Goal: Navigation & Orientation: Find specific page/section

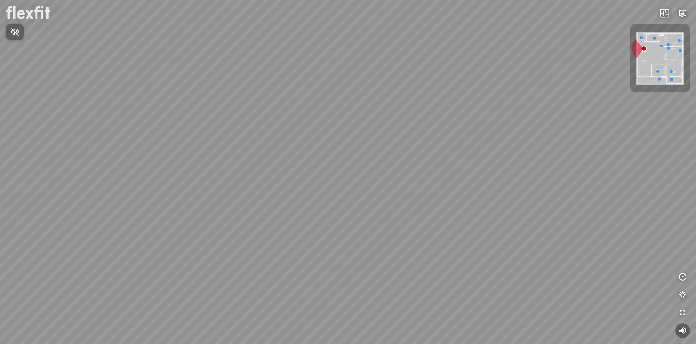
drag, startPoint x: 374, startPoint y: 160, endPoint x: 396, endPoint y: 145, distance: 26.4
click at [396, 145] on div at bounding box center [348, 172] width 696 height 344
drag, startPoint x: 376, startPoint y: 181, endPoint x: 476, endPoint y: 202, distance: 101.7
drag, startPoint x: 373, startPoint y: 179, endPoint x: 427, endPoint y: 198, distance: 57.2
click at [462, 203] on div "Ban công Bếp Phòng ngủ master Phòng ngủ nhỏ 1 Phòng ngủ nhỏ 2" at bounding box center [348, 172] width 696 height 344
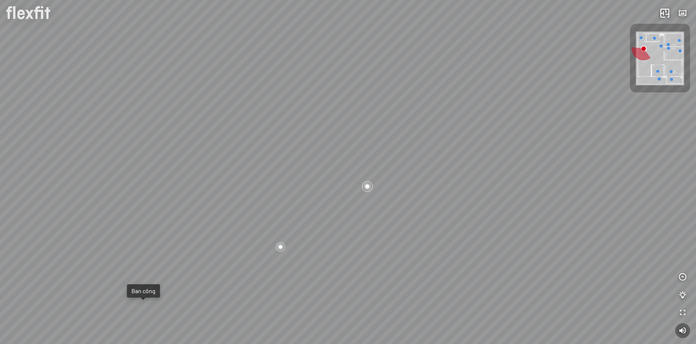
drag, startPoint x: 353, startPoint y: 187, endPoint x: 406, endPoint y: 177, distance: 54.1
click at [394, 177] on div "Ban công Bếp Phòng ngủ master Phòng ngủ nhỏ 1 Phòng ngủ nhỏ 2" at bounding box center [348, 172] width 696 height 344
drag, startPoint x: 348, startPoint y: 182, endPoint x: 416, endPoint y: 175, distance: 67.5
click at [412, 175] on div "Ban công Bếp Phòng ngủ master Phòng ngủ nhỏ 1 Phòng ngủ nhỏ 2" at bounding box center [348, 172] width 696 height 344
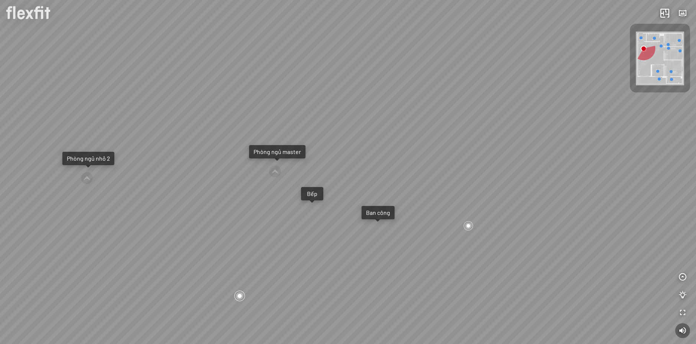
drag, startPoint x: 380, startPoint y: 183, endPoint x: 398, endPoint y: 170, distance: 22.6
click at [385, 172] on div "Ban công Bếp Phòng ngủ master Phòng ngủ nhỏ 1 Phòng ngủ nhỏ 2" at bounding box center [348, 172] width 696 height 344
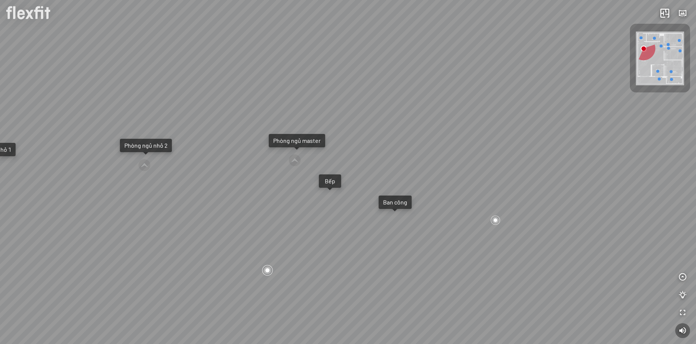
drag, startPoint x: 391, startPoint y: 149, endPoint x: 321, endPoint y: 134, distance: 71.2
click at [322, 135] on div "Ban công Bếp Phòng ngủ master Phòng ngủ nhỏ 1 Phòng ngủ nhỏ 2" at bounding box center [348, 172] width 696 height 344
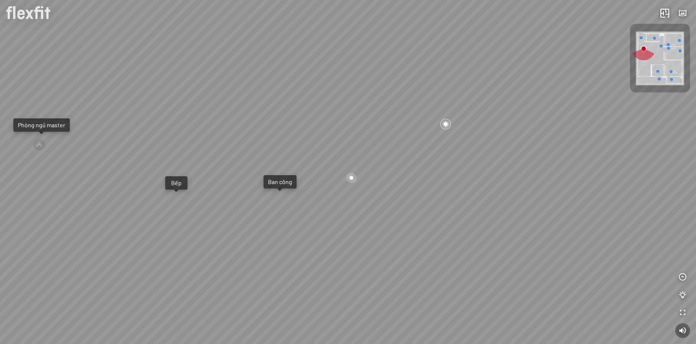
drag, startPoint x: 439, startPoint y: 158, endPoint x: 387, endPoint y: 161, distance: 52.4
click at [381, 160] on div "Ban công Bếp Phòng ngủ master Phòng ngủ nhỏ 1 Phòng ngủ nhỏ 2" at bounding box center [348, 172] width 696 height 344
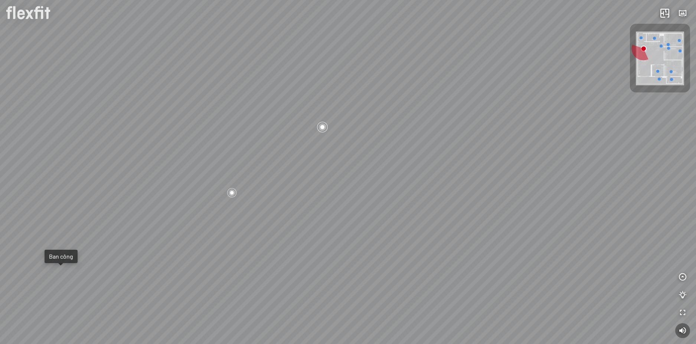
drag, startPoint x: 436, startPoint y: 170, endPoint x: 425, endPoint y: 171, distance: 11.1
click at [425, 171] on div "Ban công Bếp Phòng ngủ master Phòng ngủ nhỏ 1 Phòng ngủ nhỏ 2" at bounding box center [348, 172] width 696 height 344
drag, startPoint x: 426, startPoint y: 165, endPoint x: 414, endPoint y: 196, distance: 32.7
click at [414, 196] on div "Ban công Bếp Phòng ngủ master Phòng ngủ nhỏ 1 Phòng ngủ nhỏ 2" at bounding box center [348, 172] width 696 height 344
drag, startPoint x: 415, startPoint y: 176, endPoint x: 386, endPoint y: 180, distance: 28.8
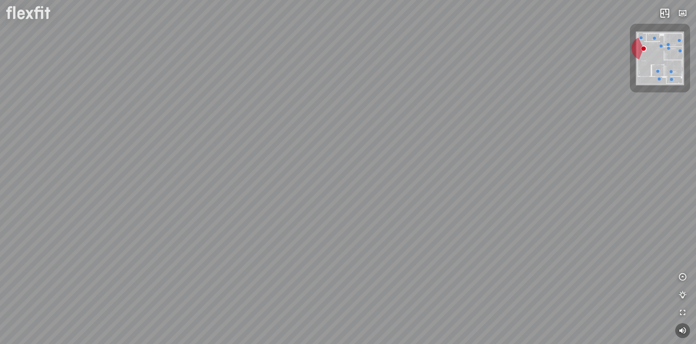
click at [386, 180] on div "Ban công Bếp Phòng ngủ master Phòng ngủ nhỏ 1 Phòng ngủ nhỏ 2" at bounding box center [348, 172] width 696 height 344
click at [393, 157] on div "Ban công Bếp Phòng ngủ master Phòng ngủ nhỏ 1 Phòng ngủ nhỏ 2" at bounding box center [348, 172] width 696 height 344
drag, startPoint x: 433, startPoint y: 158, endPoint x: 368, endPoint y: 144, distance: 65.6
click at [368, 144] on div "Ban công Bếp Phòng ngủ master Phòng ngủ nhỏ 1 Phòng ngủ nhỏ 2" at bounding box center [348, 172] width 696 height 344
drag, startPoint x: 383, startPoint y: 152, endPoint x: 416, endPoint y: 167, distance: 35.9
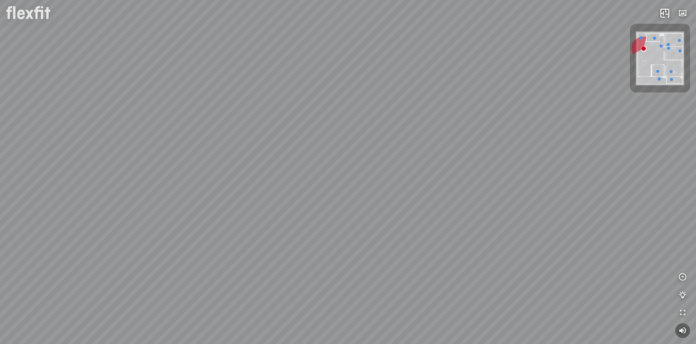
click at [417, 167] on div "Ban công Bếp Phòng ngủ master Phòng ngủ nhỏ 1 Phòng ngủ nhỏ 2" at bounding box center [348, 172] width 696 height 344
drag, startPoint x: 388, startPoint y: 167, endPoint x: 408, endPoint y: 178, distance: 23.2
click at [408, 178] on div "Ban công Bếp Phòng ngủ master Phòng ngủ nhỏ 1 Phòng ngủ nhỏ 2" at bounding box center [348, 172] width 696 height 344
drag, startPoint x: 335, startPoint y: 125, endPoint x: 368, endPoint y: 127, distance: 33.5
click at [368, 127] on div "Ban công Bếp Phòng ngủ master Phòng ngủ nhỏ 1 Phòng ngủ nhỏ 2" at bounding box center [348, 172] width 696 height 344
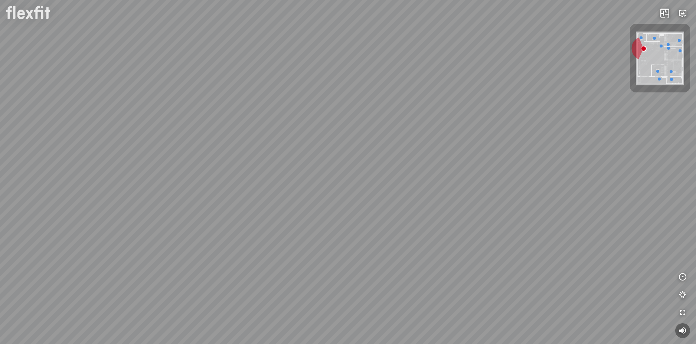
drag, startPoint x: 350, startPoint y: 178, endPoint x: 355, endPoint y: 173, distance: 7.1
click at [355, 173] on div "Ban công Bếp Phòng ngủ master Phòng ngủ nhỏ 1 Phòng ngủ nhỏ 2" at bounding box center [348, 172] width 696 height 344
drag, startPoint x: 297, startPoint y: 182, endPoint x: 393, endPoint y: 179, distance: 96.1
click at [374, 177] on div "Ban công Bếp Phòng ngủ master Phòng ngủ nhỏ 1 Phòng ngủ nhỏ 2" at bounding box center [348, 172] width 696 height 344
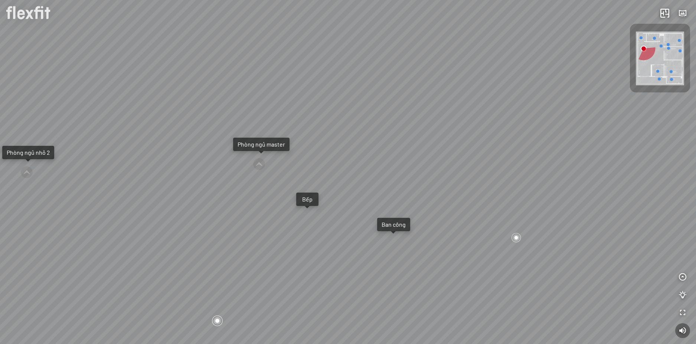
drag, startPoint x: 330, startPoint y: 186, endPoint x: 360, endPoint y: 190, distance: 30.0
click at [351, 189] on div "Ban công Bếp Phòng ngủ master Phòng ngủ nhỏ 1 Phòng ngủ nhỏ 2" at bounding box center [348, 172] width 696 height 344
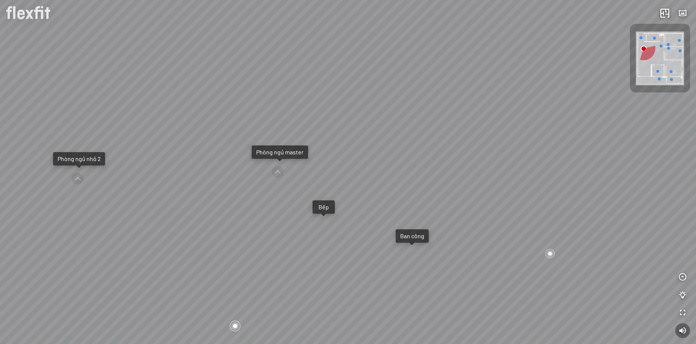
drag, startPoint x: 375, startPoint y: 188, endPoint x: 321, endPoint y: 194, distance: 54.5
click at [321, 194] on div "Ban công Bếp Phòng ngủ master Phòng ngủ nhỏ 1 Phòng ngủ nhỏ 2" at bounding box center [348, 172] width 696 height 344
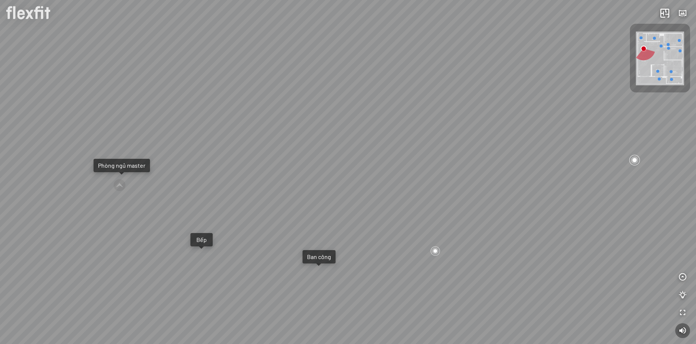
click at [409, 190] on div "Ban công Bếp Phòng ngủ master Phòng ngủ nhỏ 1 Phòng ngủ nhỏ 2" at bounding box center [348, 172] width 696 height 344
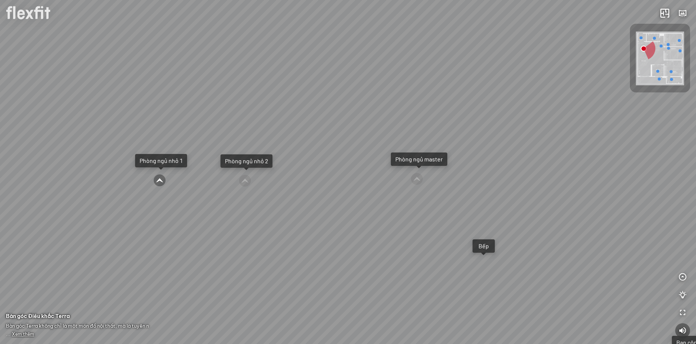
click at [160, 180] on div at bounding box center [159, 180] width 13 height 13
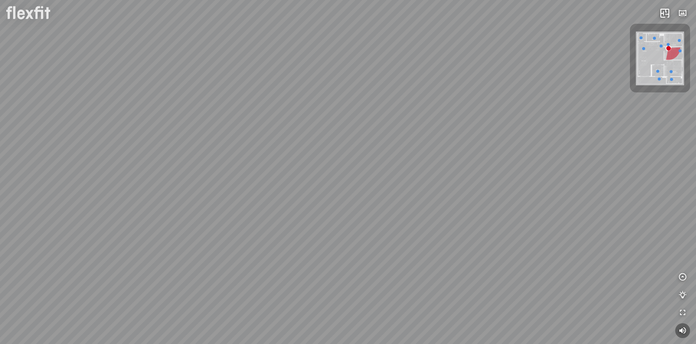
drag, startPoint x: 338, startPoint y: 185, endPoint x: 414, endPoint y: 251, distance: 100.7
click at [413, 250] on div "Phòng khách" at bounding box center [348, 172] width 696 height 344
click at [245, 204] on div "Phòng khách" at bounding box center [348, 172] width 696 height 344
drag, startPoint x: 302, startPoint y: 206, endPoint x: 237, endPoint y: 170, distance: 74.7
click at [243, 173] on div "Phòng khách" at bounding box center [348, 172] width 696 height 344
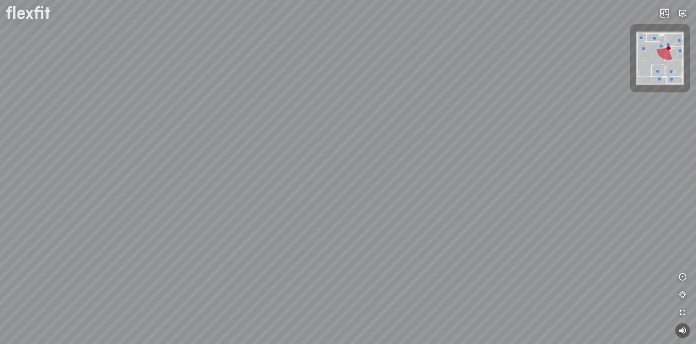
drag, startPoint x: 288, startPoint y: 185, endPoint x: 140, endPoint y: 130, distance: 158.1
click at [142, 131] on div "Phòng khách" at bounding box center [348, 172] width 696 height 344
drag, startPoint x: 306, startPoint y: 220, endPoint x: 313, endPoint y: 232, distance: 13.3
click at [311, 230] on div "Phòng khách" at bounding box center [348, 172] width 696 height 344
click at [299, 233] on div "Phòng khách" at bounding box center [348, 172] width 696 height 344
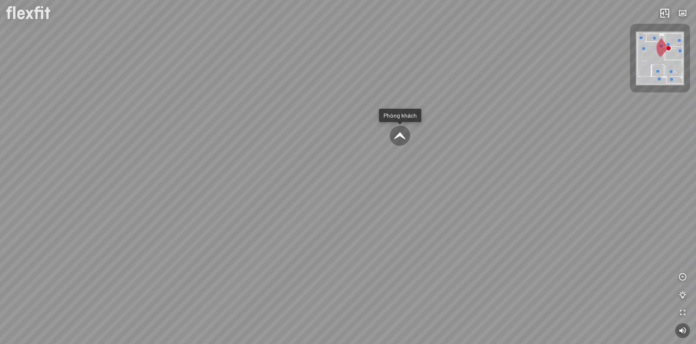
click at [394, 137] on div at bounding box center [399, 136] width 23 height 22
drag, startPoint x: 387, startPoint y: 162, endPoint x: 454, endPoint y: 171, distance: 67.0
click at [451, 170] on div "Bếp WC Phòng ngủ master Phòng ngủ nhỏ 2 Phòng ngủ nhỏ 1" at bounding box center [348, 172] width 696 height 344
drag, startPoint x: 406, startPoint y: 171, endPoint x: 467, endPoint y: 197, distance: 66.4
click at [464, 197] on div "Bếp WC Phòng ngủ master Phòng ngủ nhỏ 2 Phòng ngủ nhỏ 1" at bounding box center [348, 172] width 696 height 344
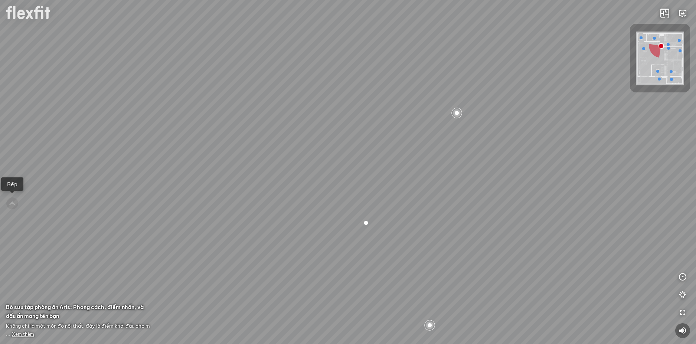
click at [367, 223] on div at bounding box center [365, 222] width 11 height 11
drag, startPoint x: 324, startPoint y: 213, endPoint x: 440, endPoint y: 226, distance: 116.8
click at [422, 226] on div "Bếp WC Phòng ngủ master Phòng ngủ nhỏ 2 Phòng ngủ nhỏ 1" at bounding box center [348, 172] width 696 height 344
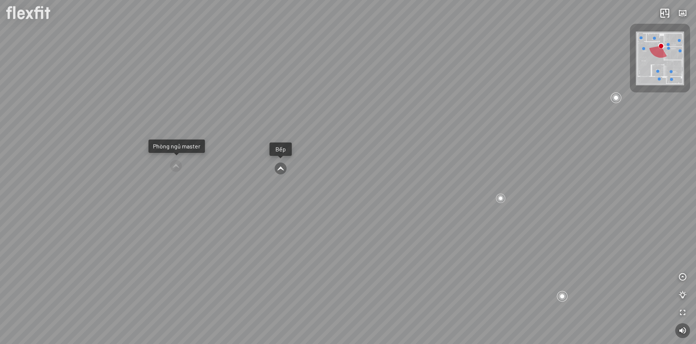
drag, startPoint x: 424, startPoint y: 223, endPoint x: 369, endPoint y: 204, distance: 58.7
click at [370, 204] on div "Bếp WC Phòng ngủ master Phòng ngủ nhỏ 2 Phòng ngủ nhỏ 1" at bounding box center [348, 172] width 696 height 344
drag, startPoint x: 302, startPoint y: 183, endPoint x: 291, endPoint y: 169, distance: 17.4
click at [291, 169] on div "Bếp WC Phòng ngủ master Phòng ngủ nhỏ 2 Phòng ngủ nhỏ 1" at bounding box center [348, 172] width 696 height 344
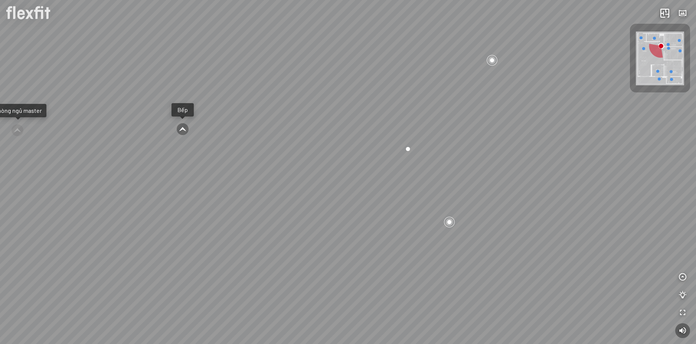
drag, startPoint x: 293, startPoint y: 182, endPoint x: 338, endPoint y: 176, distance: 45.0
click at [335, 176] on div "Bếp WC Phòng ngủ master Phòng ngủ nhỏ 2 Phòng ngủ nhỏ 1" at bounding box center [348, 172] width 696 height 344
drag, startPoint x: 322, startPoint y: 163, endPoint x: 345, endPoint y: 228, distance: 69.2
click at [344, 227] on div "Bếp WC Phòng ngủ master Phòng ngủ nhỏ 2 Phòng ngủ nhỏ 1" at bounding box center [348, 172] width 696 height 344
click at [210, 187] on div "Bếp WC Phòng ngủ master Phòng ngủ nhỏ 2 Phòng ngủ nhỏ 1" at bounding box center [348, 172] width 696 height 344
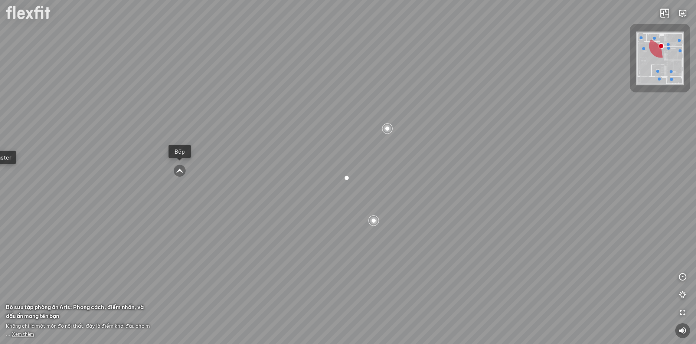
drag, startPoint x: 246, startPoint y: 216, endPoint x: 223, endPoint y: 217, distance: 22.7
click at [223, 217] on div "Bếp WC Phòng ngủ master Phòng ngủ nhỏ 2 Phòng ngủ nhỏ 1" at bounding box center [348, 172] width 696 height 344
drag, startPoint x: 266, startPoint y: 222, endPoint x: 232, endPoint y: 218, distance: 35.2
click at [236, 218] on div "Bếp WC Phòng ngủ master Phòng ngủ nhỏ 2 Phòng ngủ nhỏ 1" at bounding box center [348, 172] width 696 height 344
drag, startPoint x: 293, startPoint y: 222, endPoint x: 229, endPoint y: 221, distance: 64.2
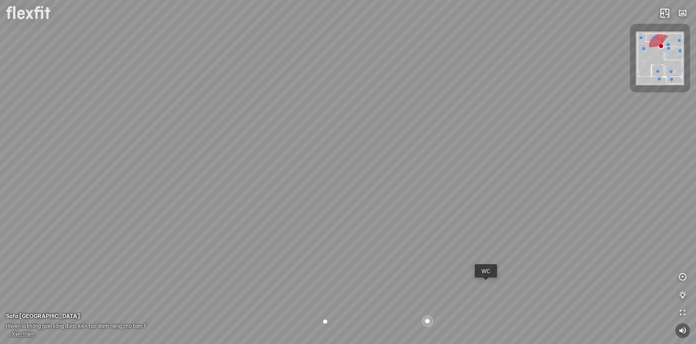
click at [242, 221] on div "Bếp WC Phòng ngủ master Phòng ngủ nhỏ 2 Phòng ngủ nhỏ 1" at bounding box center [348, 172] width 696 height 344
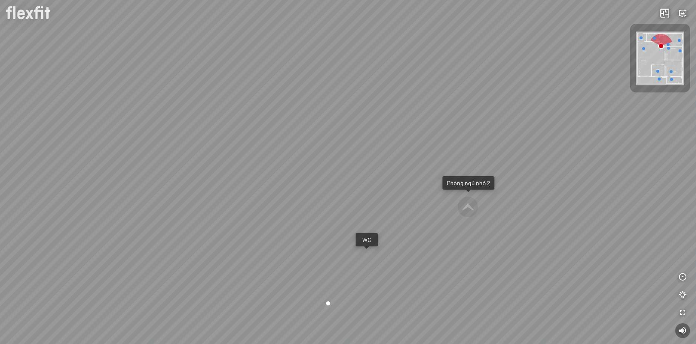
drag, startPoint x: 256, startPoint y: 223, endPoint x: 193, endPoint y: 210, distance: 64.5
click at [193, 210] on div "Bếp WC Phòng ngủ master Phòng ngủ nhỏ 2 Phòng ngủ nhỏ 1" at bounding box center [348, 172] width 696 height 344
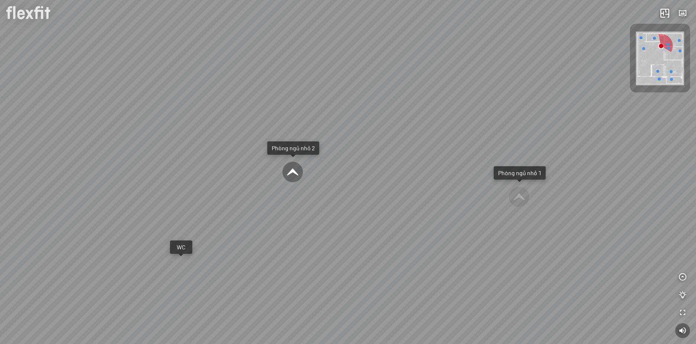
drag, startPoint x: 290, startPoint y: 206, endPoint x: 254, endPoint y: 205, distance: 35.6
click at [254, 205] on div "Bếp WC Phòng ngủ master Phòng ngủ nhỏ 2 Phòng ngủ nhỏ 1" at bounding box center [348, 172] width 696 height 344
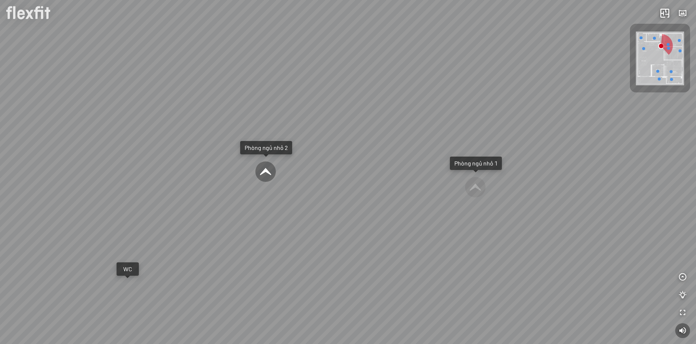
click at [269, 171] on div at bounding box center [265, 171] width 21 height 21
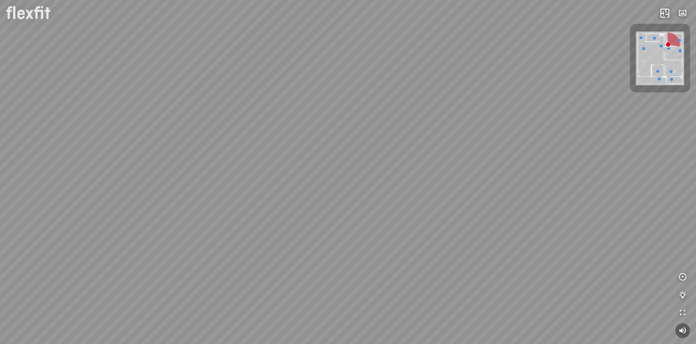
drag, startPoint x: 309, startPoint y: 190, endPoint x: 283, endPoint y: 207, distance: 31.1
click at [284, 206] on div at bounding box center [348, 172] width 696 height 344
drag, startPoint x: 282, startPoint y: 210, endPoint x: 300, endPoint y: 195, distance: 23.2
click at [298, 199] on div at bounding box center [348, 172] width 696 height 344
drag, startPoint x: 276, startPoint y: 194, endPoint x: 309, endPoint y: 136, distance: 66.3
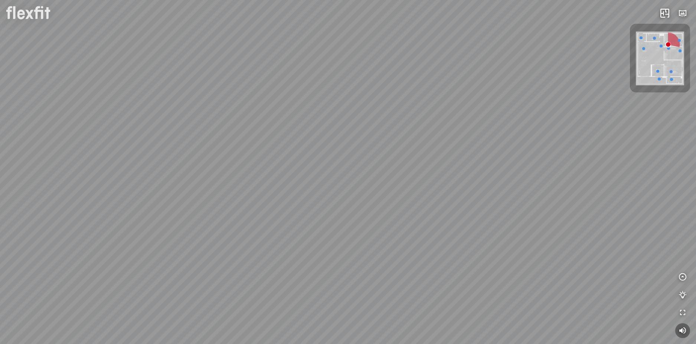
click at [303, 143] on div at bounding box center [348, 172] width 696 height 344
drag, startPoint x: 278, startPoint y: 171, endPoint x: 363, endPoint y: 137, distance: 92.0
click at [354, 141] on div at bounding box center [348, 172] width 696 height 344
drag, startPoint x: 343, startPoint y: 146, endPoint x: 372, endPoint y: 152, distance: 30.0
click at [367, 142] on div at bounding box center [348, 172] width 696 height 344
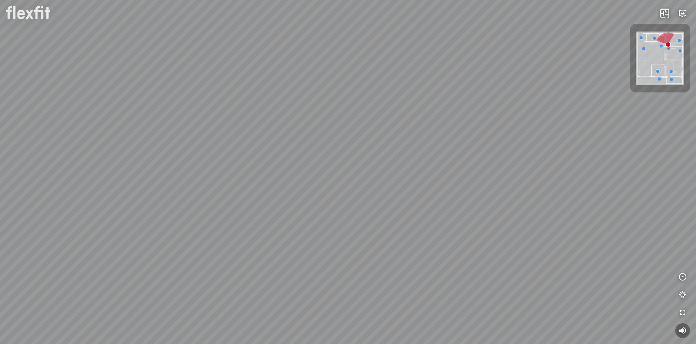
click at [410, 160] on div at bounding box center [348, 172] width 696 height 344
drag, startPoint x: 314, startPoint y: 113, endPoint x: 315, endPoint y: 157, distance: 43.8
click at [311, 157] on div at bounding box center [348, 172] width 696 height 344
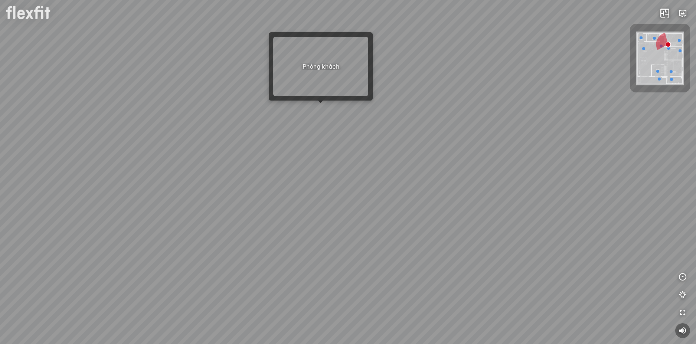
click at [319, 105] on div at bounding box center [320, 103] width 5 height 5
click at [320, 108] on div at bounding box center [348, 172] width 696 height 344
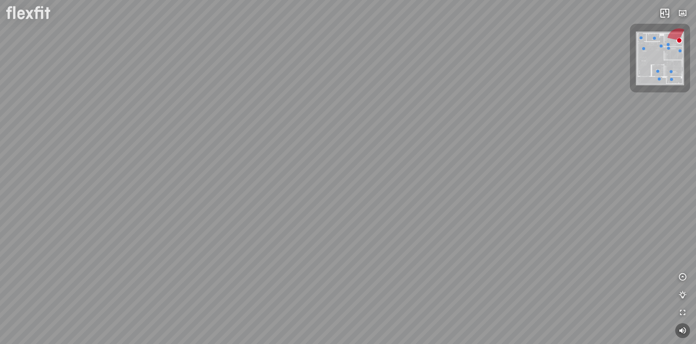
drag, startPoint x: 318, startPoint y: 118, endPoint x: 296, endPoint y: 174, distance: 60.6
click at [297, 173] on div at bounding box center [348, 172] width 696 height 344
click at [325, 115] on div at bounding box center [348, 172] width 696 height 344
drag, startPoint x: 224, startPoint y: 121, endPoint x: 335, endPoint y: 189, distance: 129.6
click at [318, 183] on div at bounding box center [348, 172] width 696 height 344
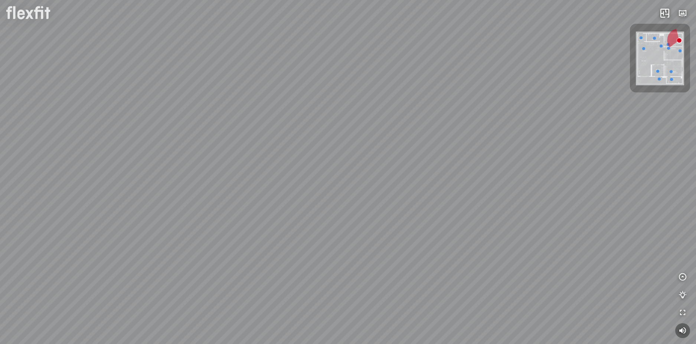
drag, startPoint x: 294, startPoint y: 178, endPoint x: 393, endPoint y: 151, distance: 102.3
click at [382, 153] on div at bounding box center [348, 172] width 696 height 344
drag, startPoint x: 332, startPoint y: 163, endPoint x: 393, endPoint y: 150, distance: 62.4
click at [388, 150] on div at bounding box center [348, 172] width 696 height 344
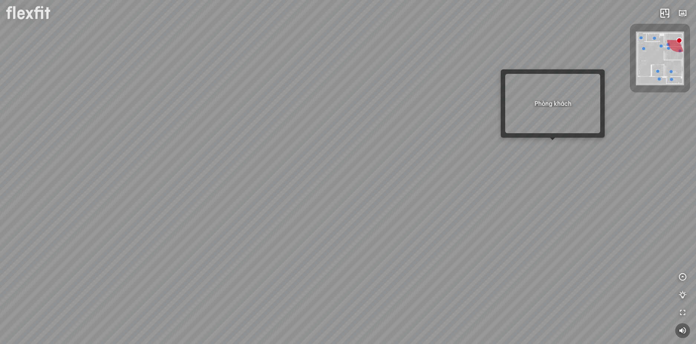
click at [557, 143] on div at bounding box center [348, 172] width 696 height 344
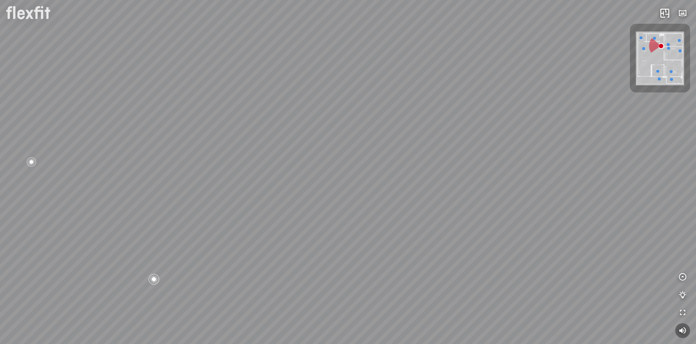
drag, startPoint x: 149, startPoint y: 176, endPoint x: 327, endPoint y: 176, distance: 178.5
click at [265, 176] on div "Bếp WC Phòng ngủ master Phòng ngủ nhỏ 2 Phòng ngủ nhỏ 1" at bounding box center [348, 172] width 696 height 344
drag, startPoint x: 259, startPoint y: 185, endPoint x: 352, endPoint y: 154, distance: 97.6
click at [334, 161] on div "Bếp WC Phòng ngủ master Phòng ngủ nhỏ 2 Phòng ngủ nhỏ 1" at bounding box center [348, 172] width 696 height 344
drag, startPoint x: 227, startPoint y: 195, endPoint x: 244, endPoint y: 176, distance: 25.2
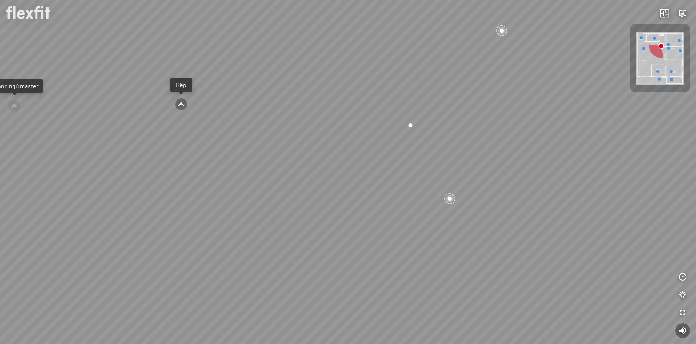
click at [244, 176] on div "Bếp WC Phòng ngủ master Phòng ngủ nhỏ 2 Phòng ngủ nhỏ 1" at bounding box center [348, 172] width 696 height 344
drag, startPoint x: 349, startPoint y: 128, endPoint x: 305, endPoint y: 233, distance: 113.1
click at [305, 233] on div "Bếp WC Phòng ngủ master Phòng ngủ nhỏ 2 Phòng ngủ nhỏ 1" at bounding box center [348, 172] width 696 height 344
drag, startPoint x: 298, startPoint y: 153, endPoint x: 475, endPoint y: 151, distance: 176.6
click at [463, 151] on div "Bếp WC Phòng ngủ master Phòng ngủ nhỏ 2 Phòng ngủ nhỏ 1" at bounding box center [348, 172] width 696 height 344
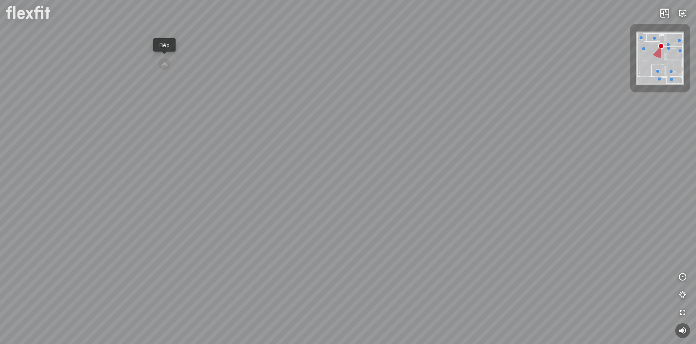
drag, startPoint x: 324, startPoint y: 159, endPoint x: 472, endPoint y: 144, distance: 148.9
click at [464, 144] on div "Bếp WC Phòng ngủ master Phòng ngủ nhỏ 2 Phòng ngủ nhỏ 1" at bounding box center [348, 172] width 696 height 344
drag, startPoint x: 376, startPoint y: 178, endPoint x: 355, endPoint y: 181, distance: 20.7
click at [355, 181] on div "Bếp WC Phòng ngủ master Phòng ngủ nhỏ 2 Phòng ngủ nhỏ 1" at bounding box center [348, 172] width 696 height 344
drag, startPoint x: 355, startPoint y: 158, endPoint x: 277, endPoint y: 158, distance: 77.9
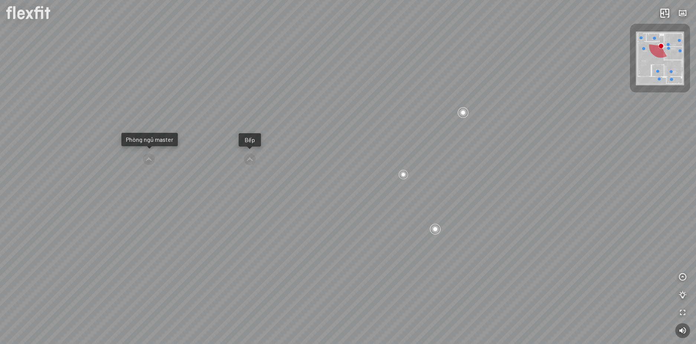
click at [276, 158] on div "Bếp WC Phòng ngủ master Phòng ngủ nhỏ 2 Phòng ngủ nhỏ 1" at bounding box center [348, 172] width 696 height 344
click at [271, 147] on div "Bếp WC Phòng ngủ master Phòng ngủ nhỏ 2 Phòng ngủ nhỏ 1" at bounding box center [348, 172] width 696 height 344
drag, startPoint x: 288, startPoint y: 145, endPoint x: 196, endPoint y: 136, distance: 93.2
click at [197, 136] on div "Bếp WC Phòng ngủ master Phòng ngủ nhỏ 2 Phòng ngủ nhỏ 1" at bounding box center [348, 172] width 696 height 344
drag, startPoint x: 308, startPoint y: 138, endPoint x: 262, endPoint y: 135, distance: 46.8
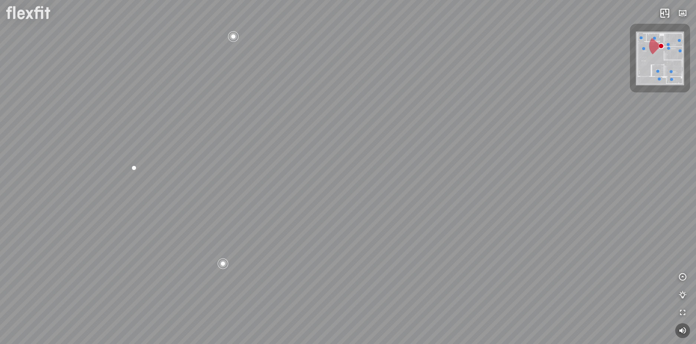
click at [262, 135] on div "Bếp WC Phòng ngủ master Phòng ngủ nhỏ 2 Phòng ngủ nhỏ 1" at bounding box center [348, 172] width 696 height 344
drag, startPoint x: 220, startPoint y: 149, endPoint x: 341, endPoint y: 140, distance: 120.9
click at [330, 140] on div "Bếp WC Phòng ngủ master Phòng ngủ nhỏ 2 Phòng ngủ nhỏ 1" at bounding box center [348, 172] width 696 height 344
drag, startPoint x: 272, startPoint y: 142, endPoint x: 421, endPoint y: 144, distance: 149.5
click at [389, 144] on div "Bếp WC Phòng ngủ master Phòng ngủ nhỏ 2 Phòng ngủ nhỏ 1" at bounding box center [348, 172] width 696 height 344
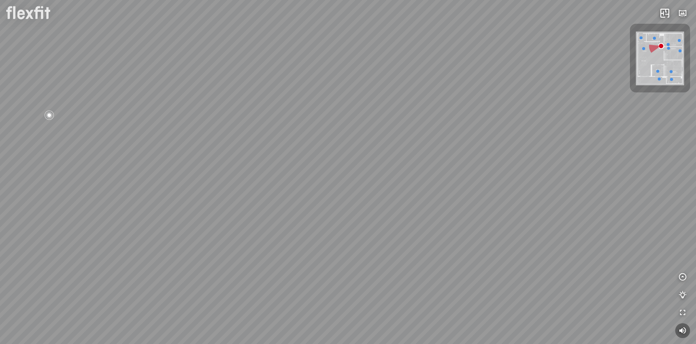
drag, startPoint x: 294, startPoint y: 148, endPoint x: 384, endPoint y: 136, distance: 90.9
click at [376, 137] on div "Bếp WC Phòng ngủ master Phòng ngủ nhỏ 2 Phòng ngủ nhỏ 1" at bounding box center [348, 172] width 696 height 344
drag, startPoint x: 269, startPoint y: 138, endPoint x: 363, endPoint y: 138, distance: 94.6
click at [347, 138] on div "Bếp WC Phòng ngủ master Phòng ngủ nhỏ 2 Phòng ngủ nhỏ 1" at bounding box center [348, 172] width 696 height 344
drag, startPoint x: 325, startPoint y: 161, endPoint x: 310, endPoint y: 185, distance: 28.4
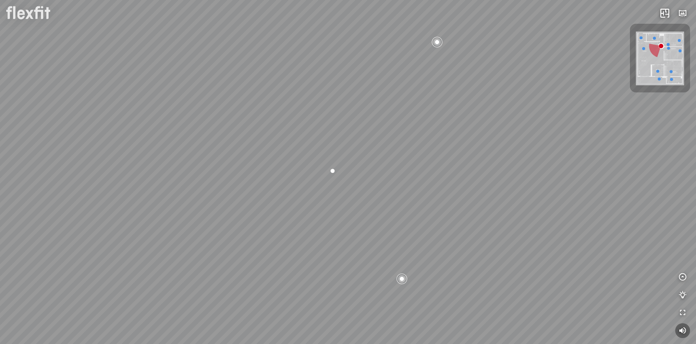
click at [311, 184] on div "Bếp WC Phòng ngủ master Phòng ngủ nhỏ 2 Phòng ngủ nhỏ 1" at bounding box center [348, 172] width 696 height 344
drag, startPoint x: 322, startPoint y: 176, endPoint x: 359, endPoint y: 200, distance: 43.9
click at [358, 200] on div "Bếp WC Phòng ngủ master Phòng ngủ nhỏ 2 Phòng ngủ nhỏ 1" at bounding box center [348, 172] width 696 height 344
drag, startPoint x: 322, startPoint y: 186, endPoint x: 364, endPoint y: 189, distance: 42.4
click at [363, 189] on div "Bếp WC Phòng ngủ master Phòng ngủ nhỏ 2 Phòng ngủ nhỏ 1" at bounding box center [348, 172] width 696 height 344
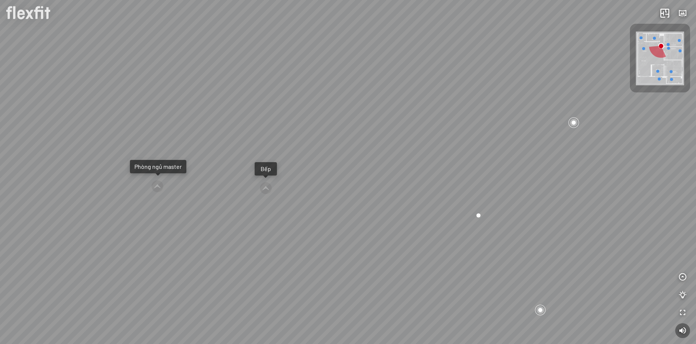
drag, startPoint x: 302, startPoint y: 175, endPoint x: 343, endPoint y: 169, distance: 40.9
click at [338, 169] on div "Bếp WC Phòng ngủ master Phòng ngủ nhỏ 2 Phòng ngủ nhỏ 1" at bounding box center [348, 172] width 696 height 344
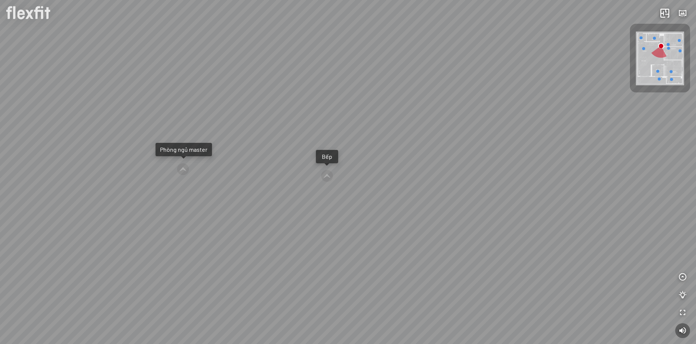
click at [324, 161] on div "Bếp" at bounding box center [327, 156] width 22 height 13
drag, startPoint x: 364, startPoint y: 175, endPoint x: 293, endPoint y: 154, distance: 73.4
click at [293, 154] on div at bounding box center [348, 172] width 696 height 344
drag, startPoint x: 325, startPoint y: 148, endPoint x: 283, endPoint y: 136, distance: 43.2
click at [284, 136] on div at bounding box center [348, 172] width 696 height 344
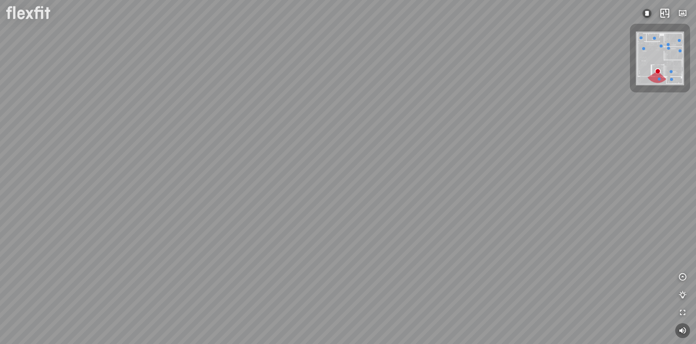
drag, startPoint x: 313, startPoint y: 148, endPoint x: 190, endPoint y: 134, distance: 123.2
click at [189, 134] on div at bounding box center [348, 172] width 696 height 344
drag, startPoint x: 331, startPoint y: 154, endPoint x: 309, endPoint y: 156, distance: 21.7
click at [291, 161] on div at bounding box center [348, 172] width 696 height 344
click at [323, 220] on div at bounding box center [348, 172] width 696 height 344
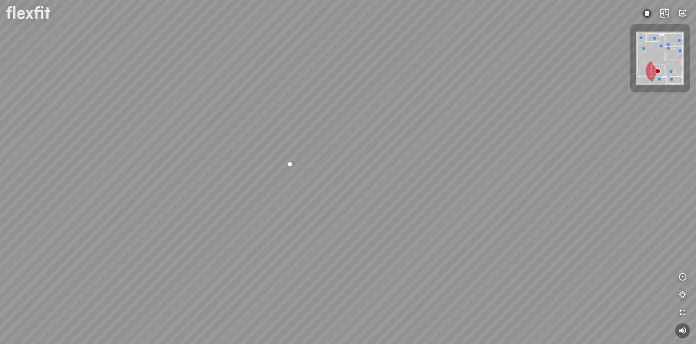
click at [374, 170] on div at bounding box center [348, 172] width 696 height 344
drag, startPoint x: 306, startPoint y: 171, endPoint x: 385, endPoint y: 149, distance: 82.6
click at [375, 150] on div at bounding box center [348, 172] width 696 height 344
drag, startPoint x: 299, startPoint y: 152, endPoint x: 421, endPoint y: 128, distance: 124.6
click at [410, 129] on div at bounding box center [348, 172] width 696 height 344
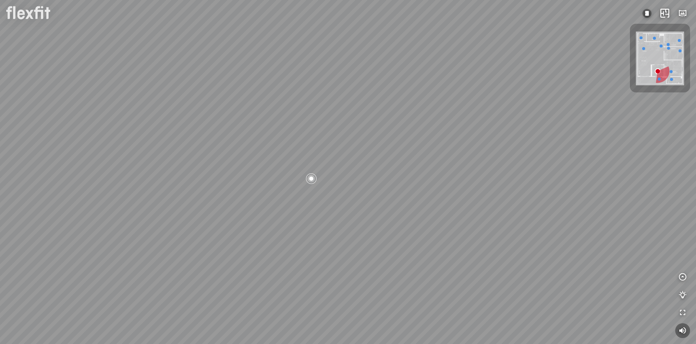
drag, startPoint x: 339, startPoint y: 130, endPoint x: 361, endPoint y: 130, distance: 21.9
click at [356, 130] on div at bounding box center [348, 172] width 696 height 344
drag, startPoint x: 323, startPoint y: 137, endPoint x: 327, endPoint y: 143, distance: 7.5
click at [327, 143] on div at bounding box center [348, 172] width 696 height 344
drag, startPoint x: 333, startPoint y: 139, endPoint x: 404, endPoint y: 164, distance: 74.6
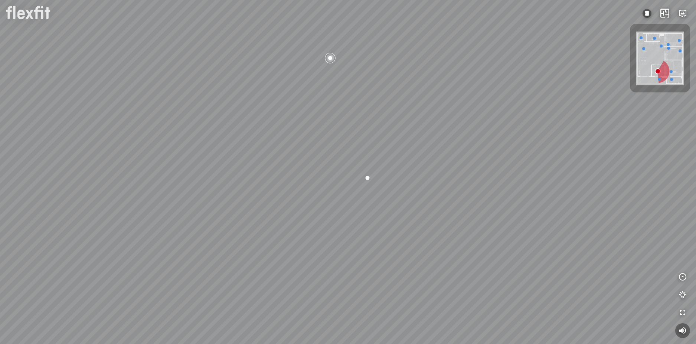
click at [399, 162] on div at bounding box center [348, 172] width 696 height 344
drag, startPoint x: 371, startPoint y: 158, endPoint x: 361, endPoint y: 177, distance: 21.6
click at [361, 177] on div at bounding box center [348, 172] width 696 height 344
click at [311, 183] on div at bounding box center [348, 172] width 696 height 344
drag, startPoint x: 327, startPoint y: 178, endPoint x: 328, endPoint y: 201, distance: 23.0
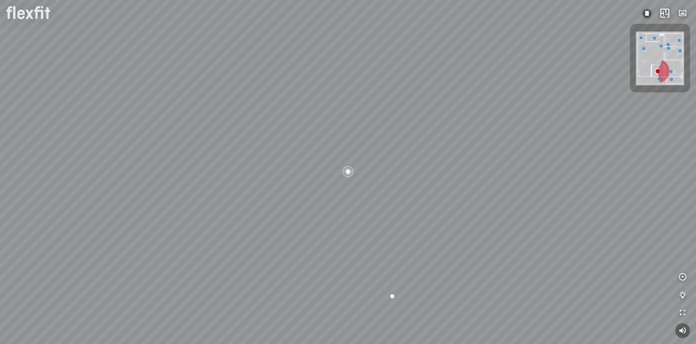
click at [328, 200] on div at bounding box center [348, 172] width 696 height 344
drag, startPoint x: 334, startPoint y: 195, endPoint x: 347, endPoint y: 222, distance: 30.4
click at [346, 221] on div at bounding box center [348, 172] width 696 height 344
drag, startPoint x: 350, startPoint y: 198, endPoint x: 350, endPoint y: 183, distance: 15.2
click at [350, 190] on div at bounding box center [348, 172] width 696 height 344
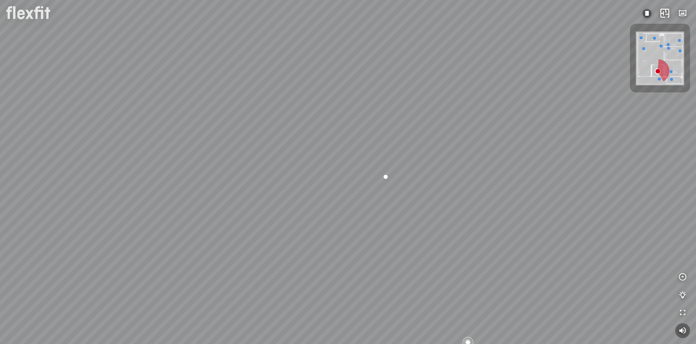
drag, startPoint x: 335, startPoint y: 197, endPoint x: 352, endPoint y: 170, distance: 31.6
click at [351, 171] on div at bounding box center [348, 172] width 696 height 344
drag, startPoint x: 340, startPoint y: 177, endPoint x: 374, endPoint y: 159, distance: 38.5
click at [371, 158] on div at bounding box center [348, 172] width 696 height 344
click at [424, 156] on div at bounding box center [348, 172] width 696 height 344
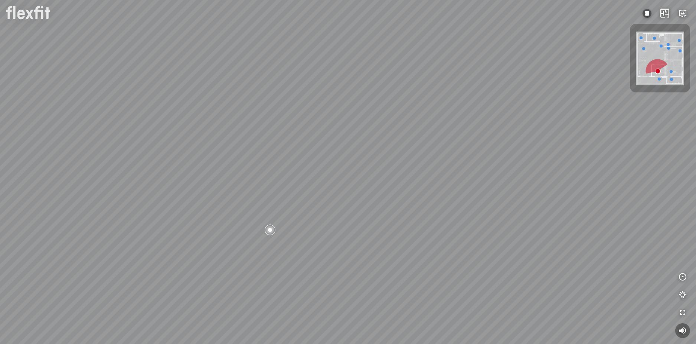
drag, startPoint x: 355, startPoint y: 174, endPoint x: 347, endPoint y: 173, distance: 7.8
click at [352, 174] on div at bounding box center [348, 172] width 696 height 344
drag, startPoint x: 362, startPoint y: 175, endPoint x: 394, endPoint y: 186, distance: 33.0
click at [394, 186] on div at bounding box center [348, 172] width 696 height 344
drag, startPoint x: 337, startPoint y: 168, endPoint x: 391, endPoint y: 168, distance: 54.2
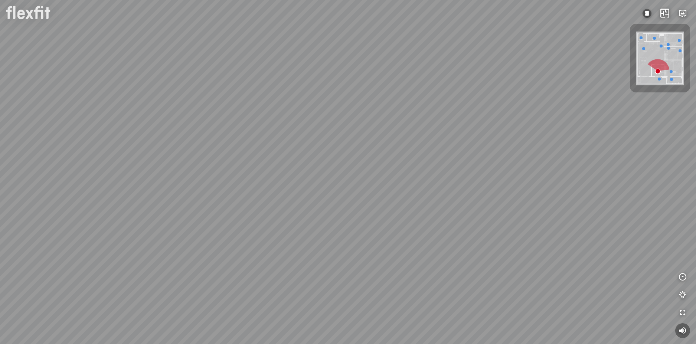
click at [380, 168] on div at bounding box center [348, 172] width 696 height 344
click at [356, 227] on div at bounding box center [348, 172] width 696 height 344
drag, startPoint x: 356, startPoint y: 215, endPoint x: 206, endPoint y: 209, distance: 150.0
click at [206, 209] on div "Bếp WC Phòng ngủ master Phòng ngủ nhỏ 2 Phòng ngủ nhỏ 1" at bounding box center [348, 172] width 696 height 344
drag, startPoint x: 252, startPoint y: 201, endPoint x: 433, endPoint y: 214, distance: 181.8
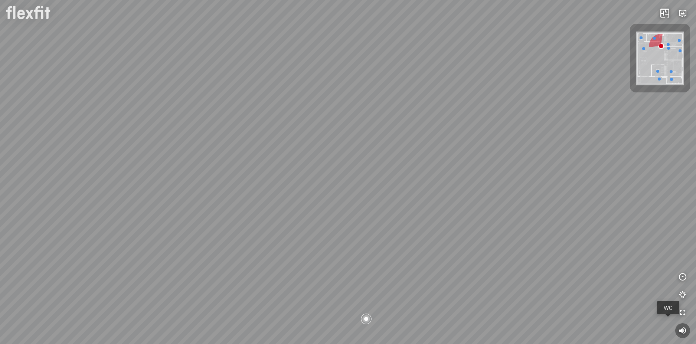
click at [425, 214] on div "Bếp WC Phòng ngủ master Phòng ngủ nhỏ 2 Phòng ngủ nhỏ 1" at bounding box center [348, 172] width 696 height 344
drag
click at [330, 191] on div "Bếp WC Phòng ngủ master Phòng ngủ nhỏ 2 Phòng ngủ nhỏ 1" at bounding box center [348, 172] width 696 height 344
click at [325, 199] on div "Bếp WC Phòng ngủ master Phòng ngủ nhỏ 2 Phòng ngủ nhỏ 1" at bounding box center [348, 172] width 696 height 344
click at [316, 198] on div "Bếp WC Phòng ngủ master Phòng ngủ nhỏ 2 Phòng ngủ nhỏ 1" at bounding box center [348, 172] width 696 height 344
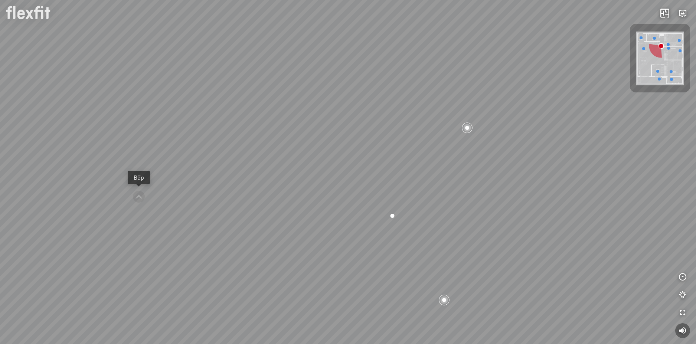
click at [323, 208] on div "Bếp WC Phòng ngủ master Phòng ngủ nhỏ 2 Phòng ngủ nhỏ 1" at bounding box center [348, 172] width 696 height 344
click at [291, 253] on div "Bếp WC Phòng ngủ master Phòng ngủ nhỏ 2 Phòng ngủ nhỏ 1" at bounding box center [348, 172] width 696 height 344
click at [374, 170] on div "Bếp WC Phòng ngủ master Phòng ngủ nhỏ 2 Phòng ngủ nhỏ 1" at bounding box center [348, 172] width 696 height 344
click at [390, 172] on div "Bếp WC Phòng ngủ master Phòng ngủ nhỏ 2 Phòng ngủ nhỏ 1" at bounding box center [348, 172] width 696 height 344
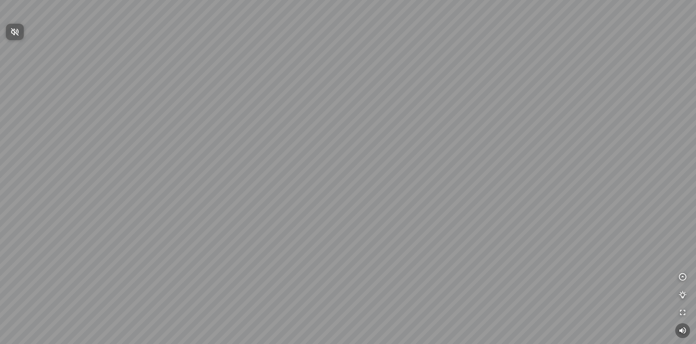
drag, startPoint x: 401, startPoint y: 161, endPoint x: 384, endPoint y: 173, distance: 21.5
click at [384, 173] on div at bounding box center [348, 172] width 696 height 344
drag, startPoint x: 381, startPoint y: 163, endPoint x: 417, endPoint y: 171, distance: 36.8
click at [417, 171] on div at bounding box center [348, 172] width 696 height 344
drag, startPoint x: 369, startPoint y: 167, endPoint x: 465, endPoint y: 152, distance: 97.3
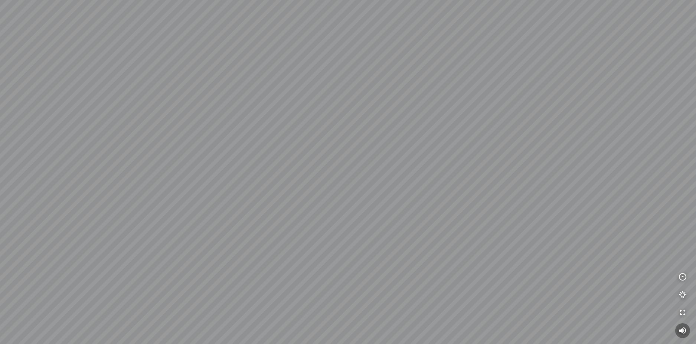
click at [447, 155] on div at bounding box center [348, 172] width 696 height 344
drag, startPoint x: 420, startPoint y: 156, endPoint x: 247, endPoint y: 131, distance: 174.7
click at [242, 132] on div at bounding box center [348, 172] width 696 height 344
drag, startPoint x: 351, startPoint y: 155, endPoint x: 258, endPoint y: 143, distance: 93.9
click at [259, 143] on div at bounding box center [348, 172] width 696 height 344
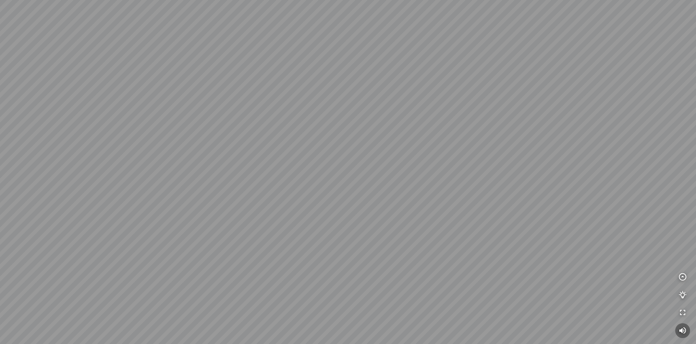
click at [325, 173] on div at bounding box center [348, 172] width 696 height 344
drag, startPoint x: 299, startPoint y: 168, endPoint x: 345, endPoint y: 168, distance: 45.3
click at [341, 168] on div at bounding box center [348, 172] width 696 height 344
drag, startPoint x: 282, startPoint y: 162, endPoint x: 411, endPoint y: 171, distance: 129.4
click at [401, 171] on div at bounding box center [348, 172] width 696 height 344
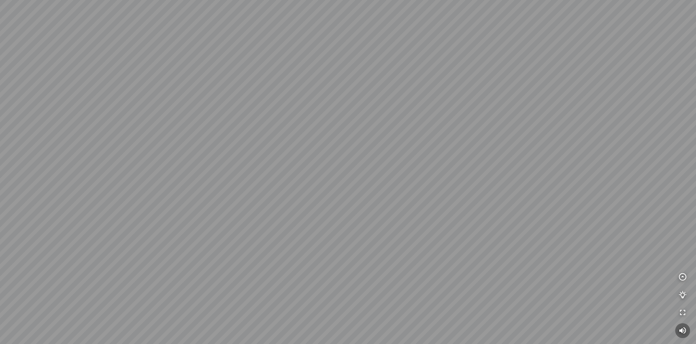
drag, startPoint x: 308, startPoint y: 176, endPoint x: 479, endPoint y: 151, distance: 173.7
click at [434, 151] on div at bounding box center [348, 172] width 696 height 344
drag, startPoint x: 353, startPoint y: 163, endPoint x: 477, endPoint y: 143, distance: 125.5
click at [477, 141] on div at bounding box center [348, 172] width 696 height 344
drag, startPoint x: 339, startPoint y: 146, endPoint x: 354, endPoint y: 111, distance: 37.7
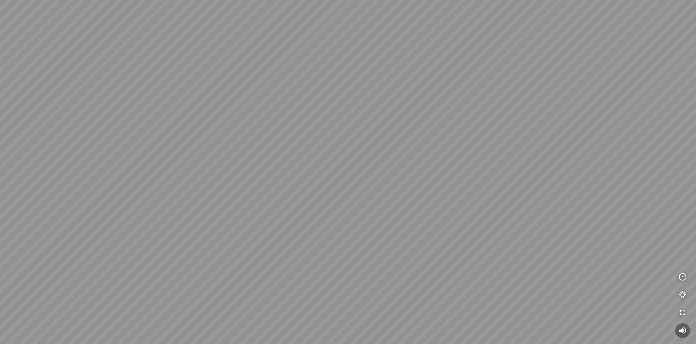
click at [358, 101] on div at bounding box center [348, 172] width 696 height 344
drag, startPoint x: 324, startPoint y: 160, endPoint x: 467, endPoint y: 139, distance: 144.7
click at [457, 140] on div at bounding box center [348, 172] width 696 height 344
drag, startPoint x: 308, startPoint y: 157, endPoint x: 417, endPoint y: 164, distance: 110.1
click at [393, 161] on div at bounding box center [348, 172] width 696 height 344
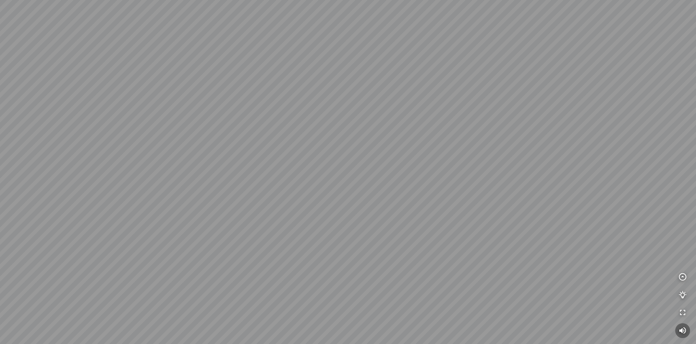
drag, startPoint x: 430, startPoint y: 187, endPoint x: 436, endPoint y: 194, distance: 9.0
click at [435, 193] on div at bounding box center [348, 172] width 696 height 344
drag, startPoint x: 408, startPoint y: 165, endPoint x: 473, endPoint y: 198, distance: 73.7
click at [464, 201] on div at bounding box center [348, 172] width 696 height 344
drag, startPoint x: 269, startPoint y: 108, endPoint x: 305, endPoint y: 130, distance: 42.3
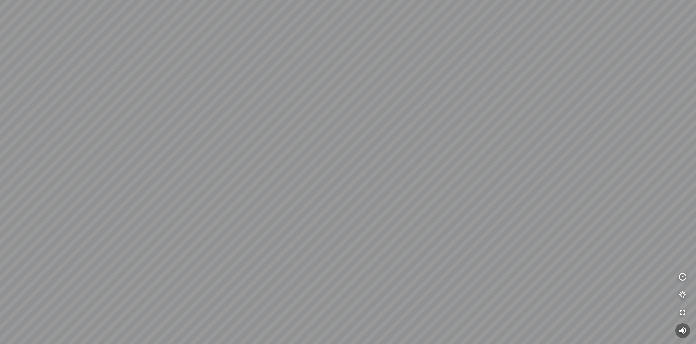
click at [304, 130] on div at bounding box center [348, 172] width 696 height 344
drag, startPoint x: 286, startPoint y: 161, endPoint x: 332, endPoint y: 154, distance: 47.2
click at [327, 156] on div at bounding box center [348, 172] width 696 height 344
